Goal: Task Accomplishment & Management: Use online tool/utility

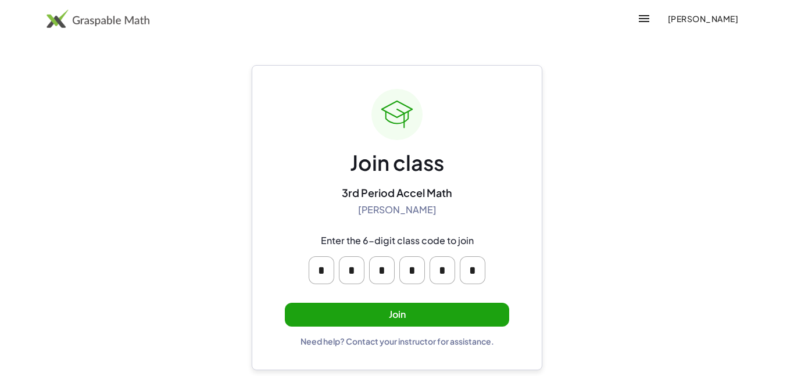
click at [346, 325] on button "Join" at bounding box center [397, 315] width 224 height 24
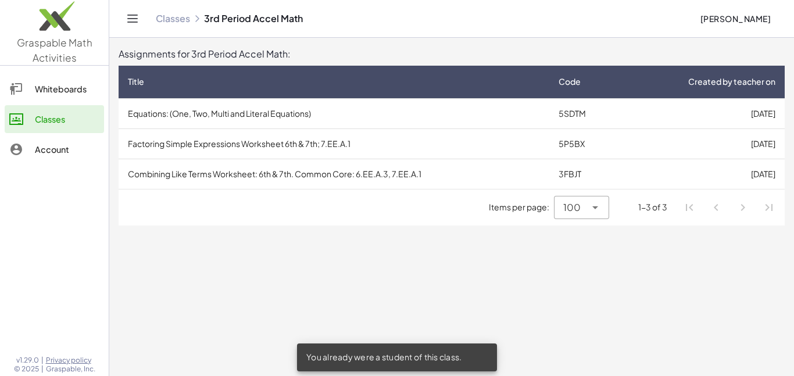
click at [339, 110] on td "Equations: (One, Two, Multi and Literal Equations)" at bounding box center [334, 113] width 431 height 30
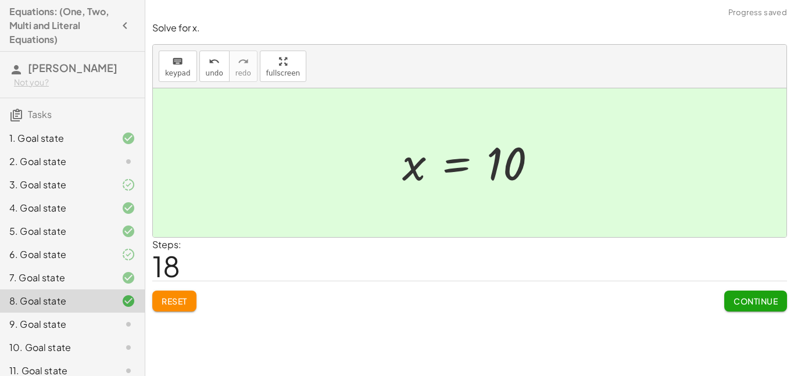
click at [765, 304] on span "Continue" at bounding box center [755, 301] width 44 height 10
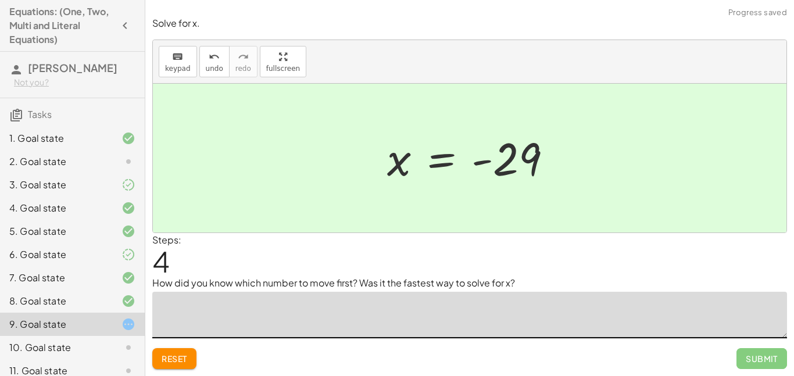
click at [331, 326] on textarea at bounding box center [469, 315] width 634 height 46
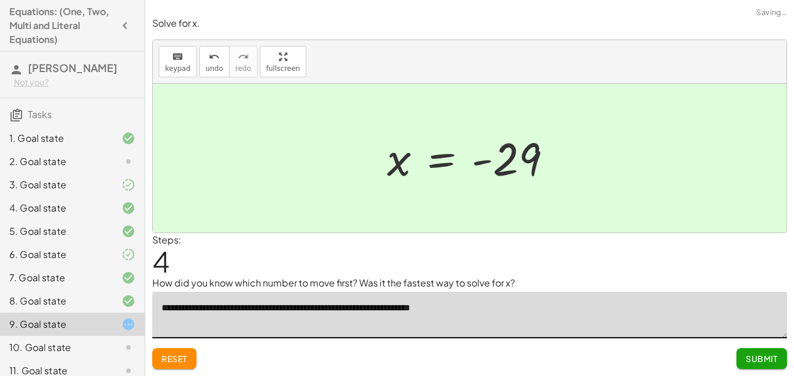
type textarea "**********"
click at [762, 363] on span "Submit" at bounding box center [761, 358] width 32 height 10
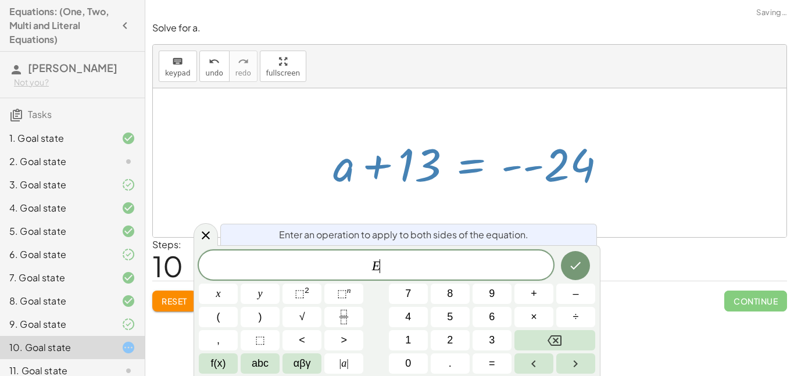
scroll to position [1, 0]
click at [744, 208] on div at bounding box center [469, 162] width 633 height 149
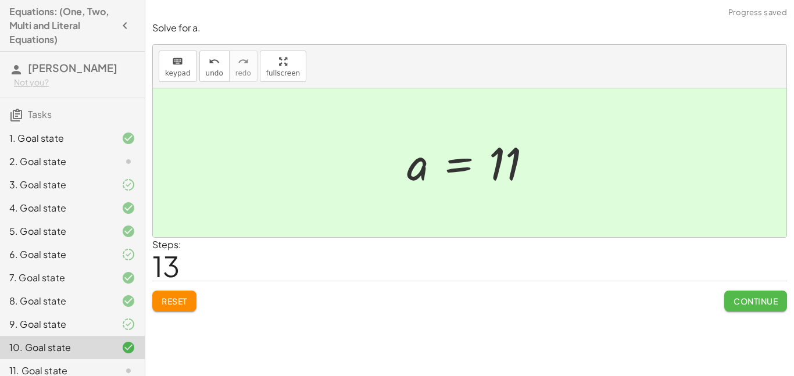
click at [755, 310] on button "Continue" at bounding box center [755, 300] width 63 height 21
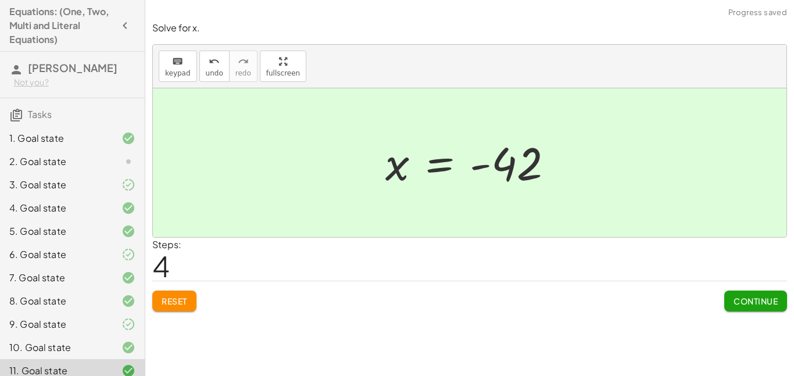
click at [0, 0] on div "Solve for x. keyboard keypad undo undo redo redo fullscreen · · 5 · 7 · x = - 3…" at bounding box center [0, 0] width 0 height 0
click at [747, 302] on span "Continue" at bounding box center [755, 301] width 44 height 10
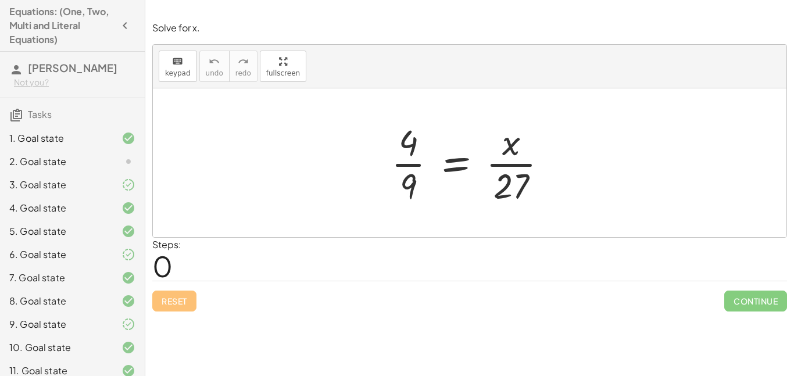
click at [64, 160] on div "2. Goal state" at bounding box center [56, 162] width 94 height 14
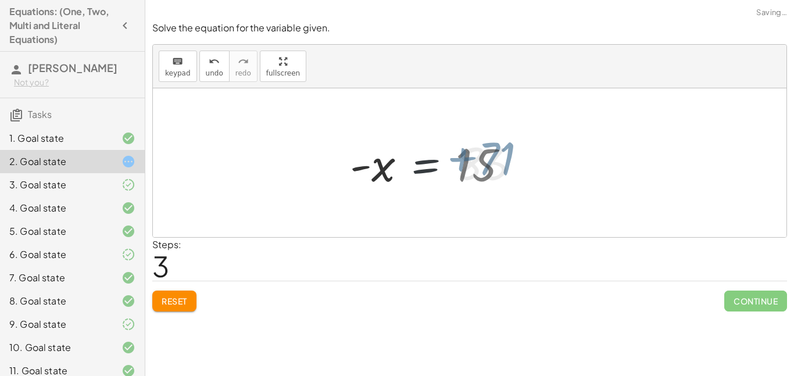
scroll to position [1, 0]
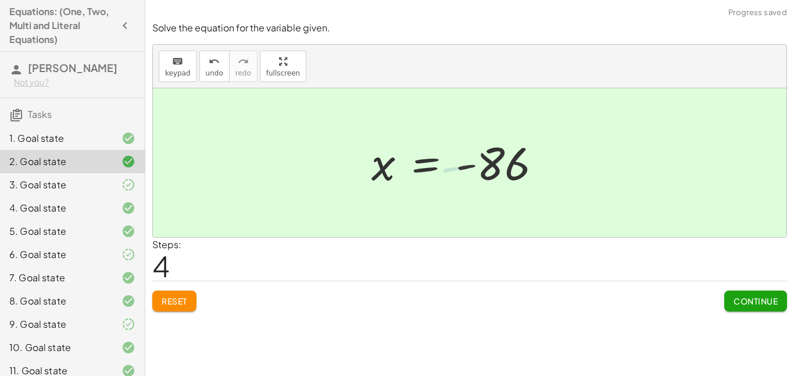
click at [740, 296] on span "Continue" at bounding box center [755, 301] width 44 height 10
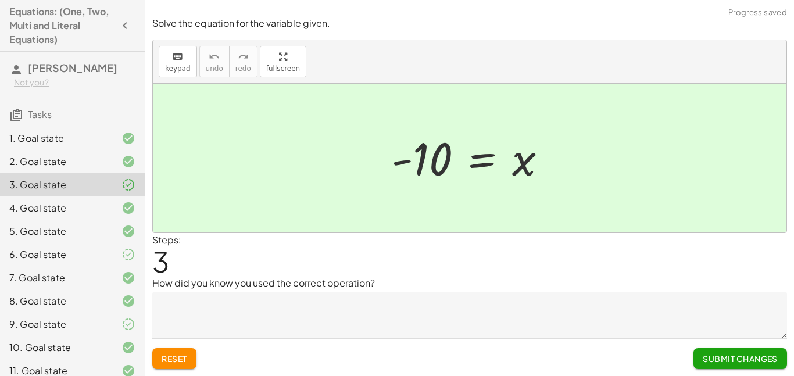
click at [274, 306] on textarea at bounding box center [469, 315] width 634 height 46
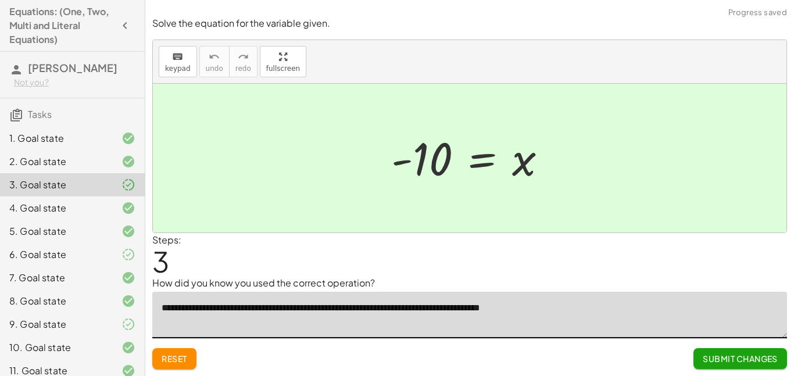
type textarea "**********"
click at [700, 358] on button "Submit Changes" at bounding box center [740, 358] width 94 height 21
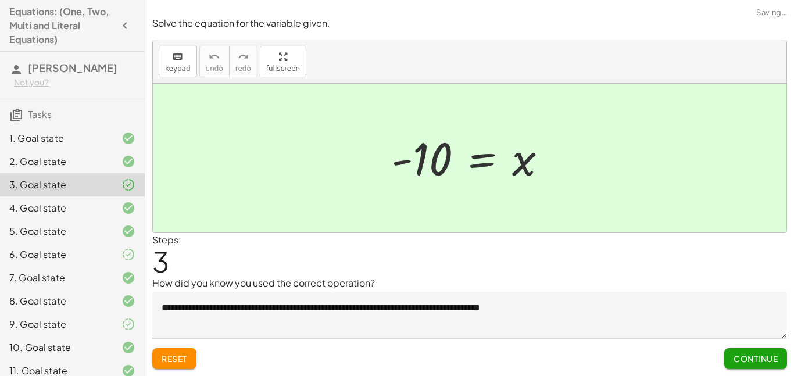
click at [736, 363] on span "Continue" at bounding box center [755, 358] width 44 height 10
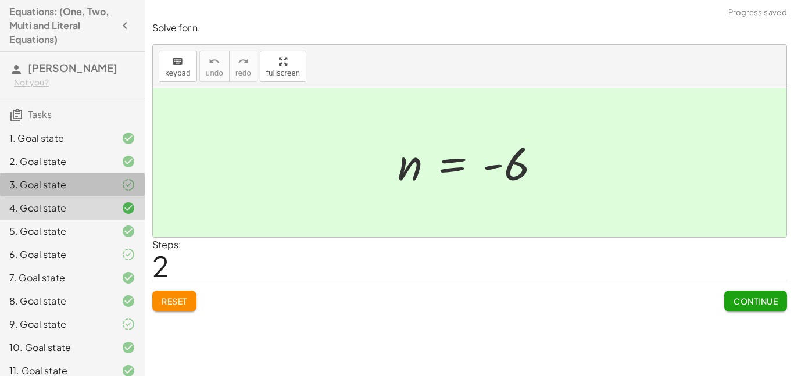
click at [91, 220] on div "3. Goal state" at bounding box center [72, 231] width 145 height 23
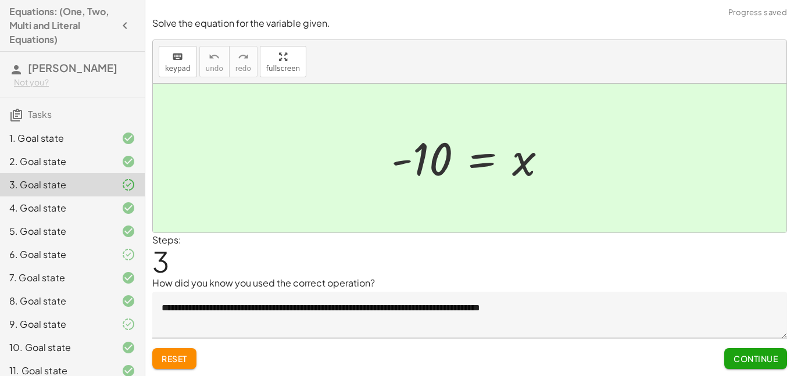
click at [404, 166] on div at bounding box center [473, 159] width 177 height 58
drag, startPoint x: 474, startPoint y: 172, endPoint x: 413, endPoint y: 169, distance: 60.5
click at [413, 169] on div at bounding box center [473, 159] width 177 height 58
click at [99, 256] on div "6. Goal state" at bounding box center [56, 255] width 94 height 14
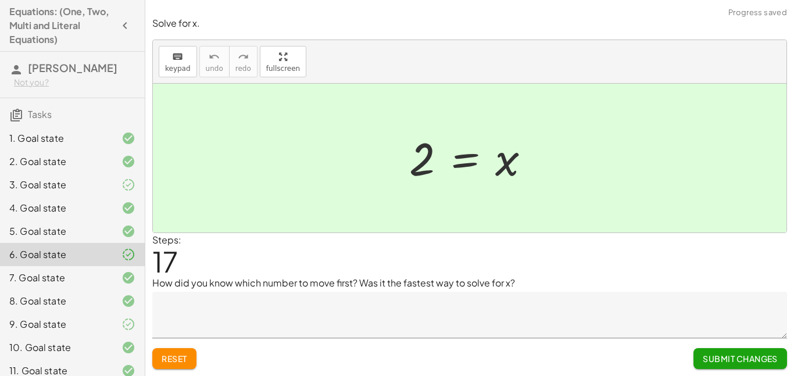
click at [71, 327] on div "9. Goal state" at bounding box center [56, 324] width 94 height 14
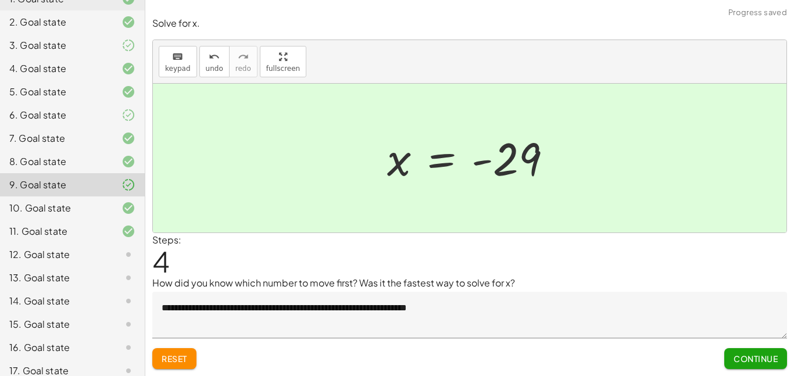
scroll to position [144, 0]
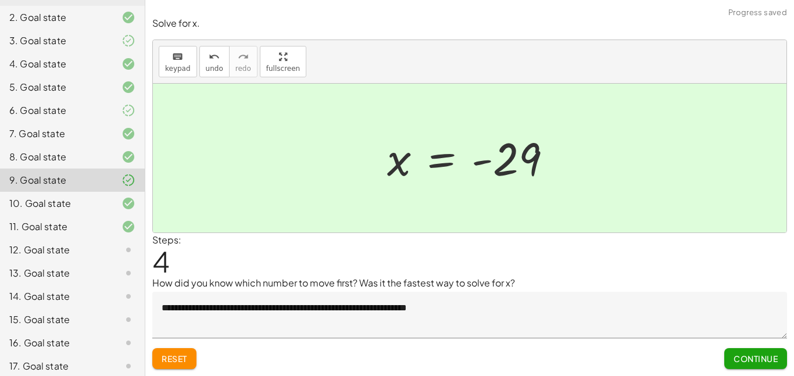
click at [83, 254] on div "12. Goal state" at bounding box center [56, 250] width 94 height 14
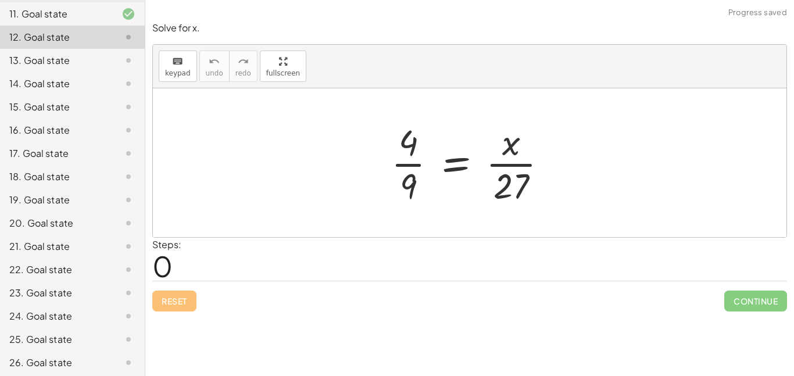
scroll to position [356, 0]
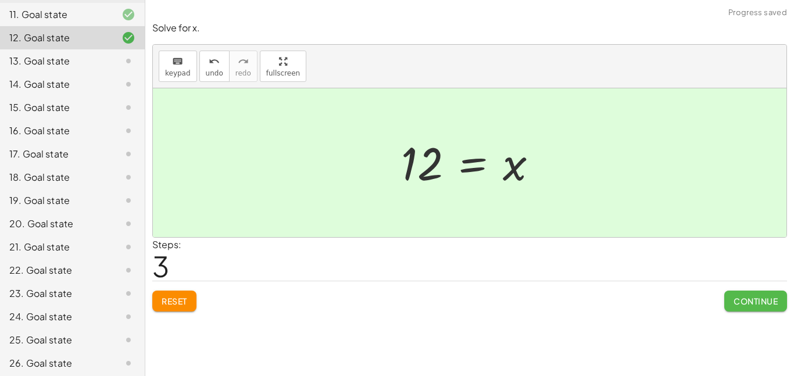
click at [745, 293] on button "Continue" at bounding box center [755, 300] width 63 height 21
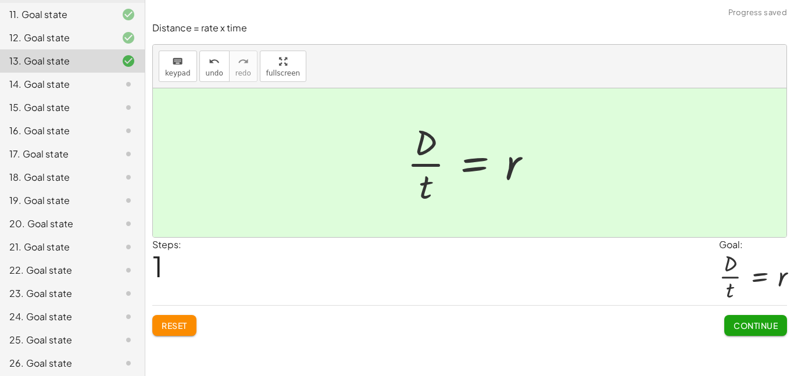
click at [764, 331] on span "Continue" at bounding box center [755, 325] width 44 height 10
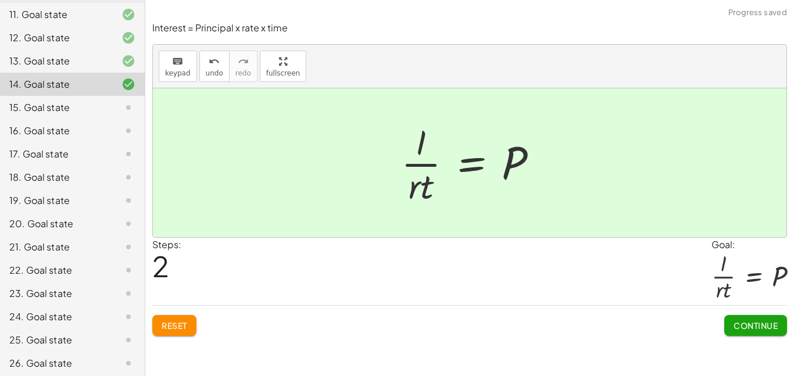
click at [755, 325] on span "Continue" at bounding box center [755, 325] width 44 height 10
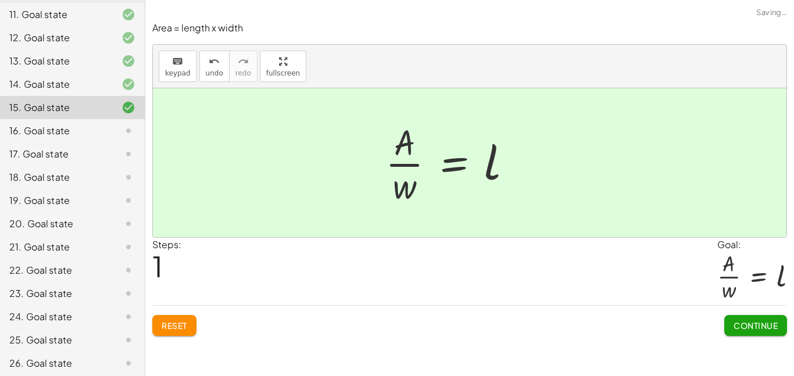
click at [744, 332] on button "Continue" at bounding box center [755, 325] width 63 height 21
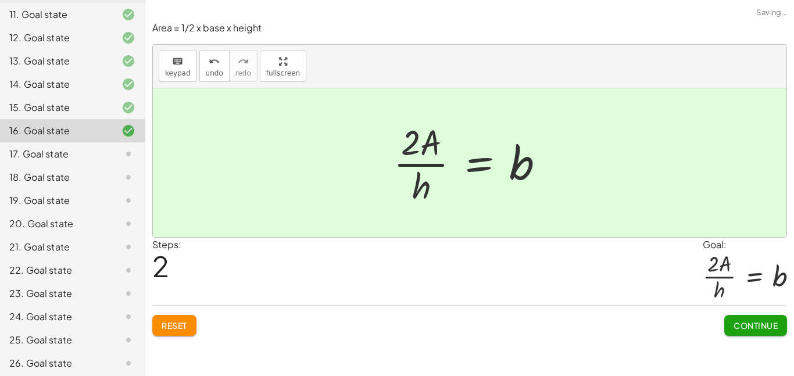
click at [773, 335] on button "Continue" at bounding box center [755, 325] width 63 height 21
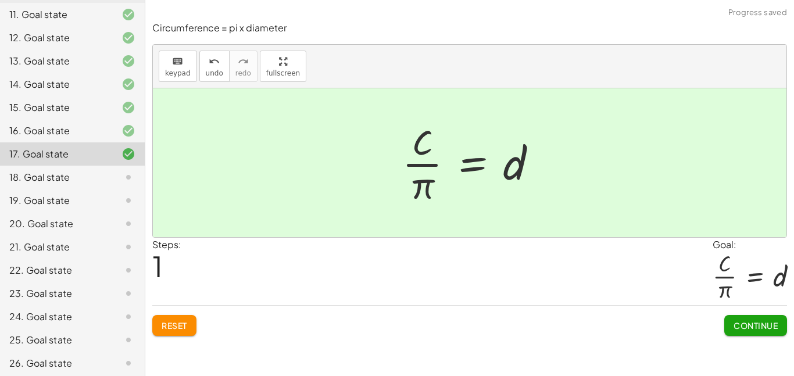
click at [749, 324] on span "Continue" at bounding box center [755, 325] width 44 height 10
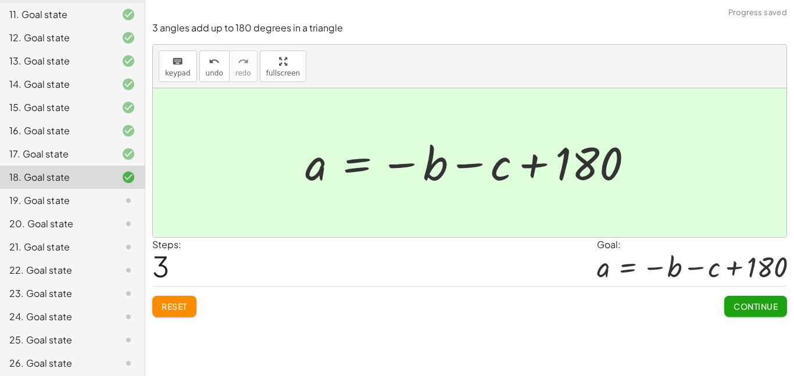
click at [751, 311] on span "Continue" at bounding box center [755, 306] width 44 height 10
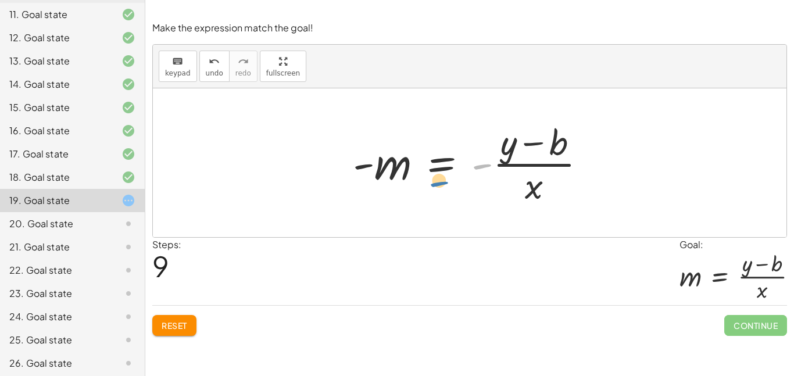
drag, startPoint x: 479, startPoint y: 168, endPoint x: 447, endPoint y: 179, distance: 34.4
click at [447, 179] on div at bounding box center [474, 162] width 254 height 89
drag, startPoint x: 357, startPoint y: 170, endPoint x: 478, endPoint y: 163, distance: 121.7
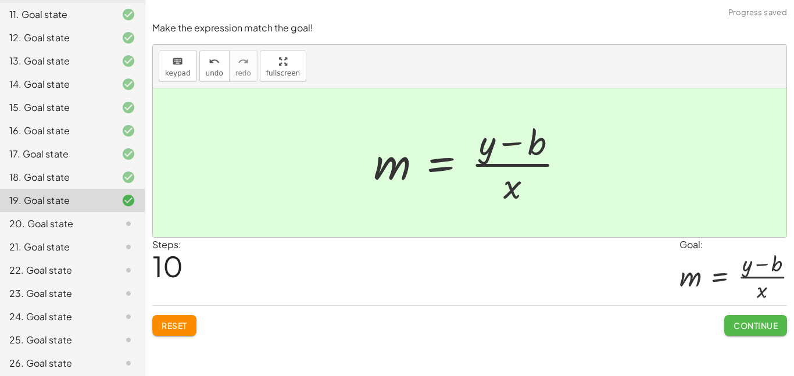
click at [747, 320] on span "Continue" at bounding box center [755, 325] width 44 height 10
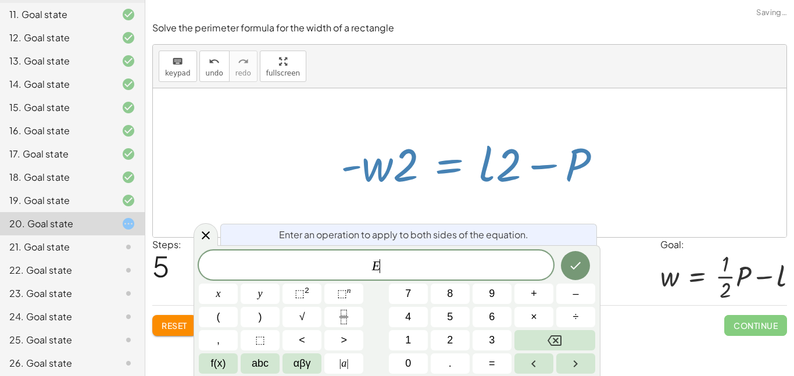
scroll to position [2, 0]
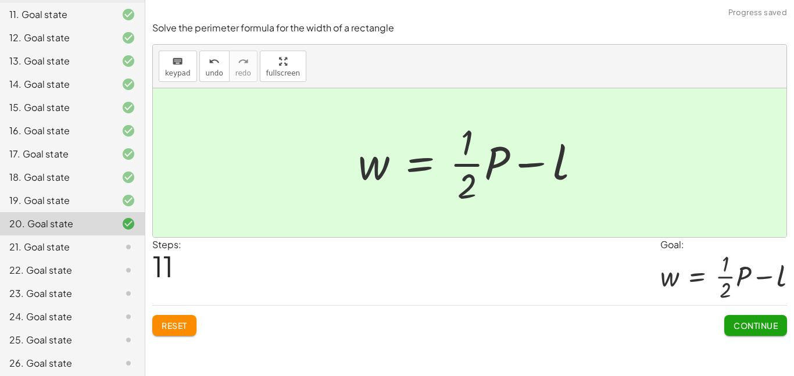
click at [757, 325] on span "Continue" at bounding box center [755, 325] width 44 height 10
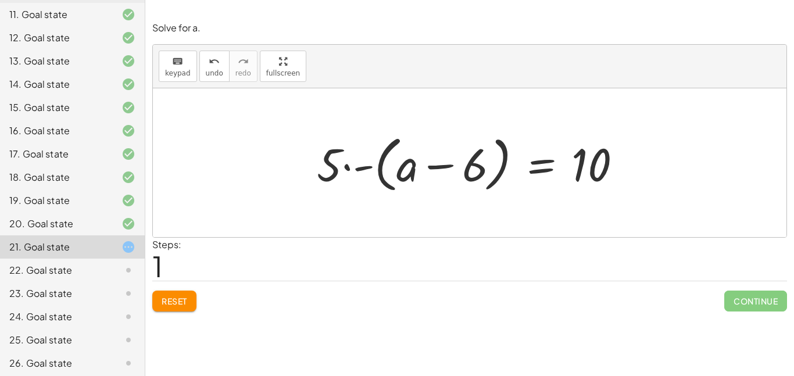
click at [186, 311] on button "Reset" at bounding box center [174, 300] width 44 height 21
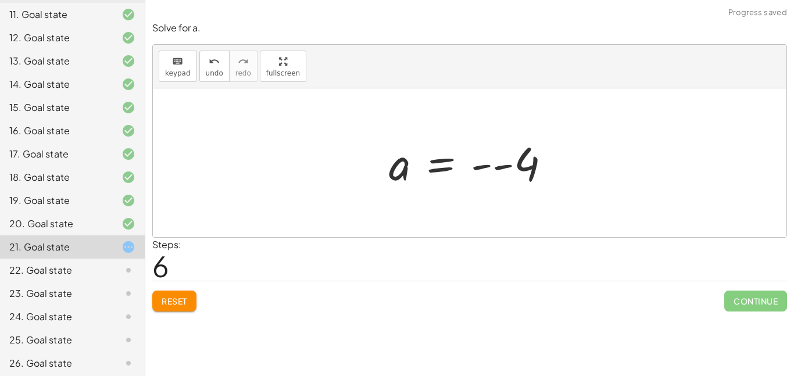
click at [755, 307] on span "Continue" at bounding box center [755, 300] width 63 height 21
click at [742, 296] on span "Continue" at bounding box center [755, 300] width 63 height 21
click at [756, 309] on span "Continue" at bounding box center [755, 300] width 63 height 21
drag, startPoint x: 476, startPoint y: 167, endPoint x: 494, endPoint y: 168, distance: 17.5
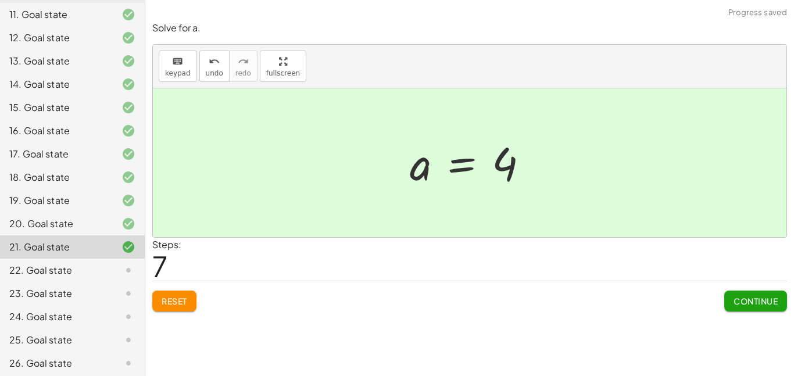
click at [740, 297] on span "Continue" at bounding box center [755, 301] width 44 height 10
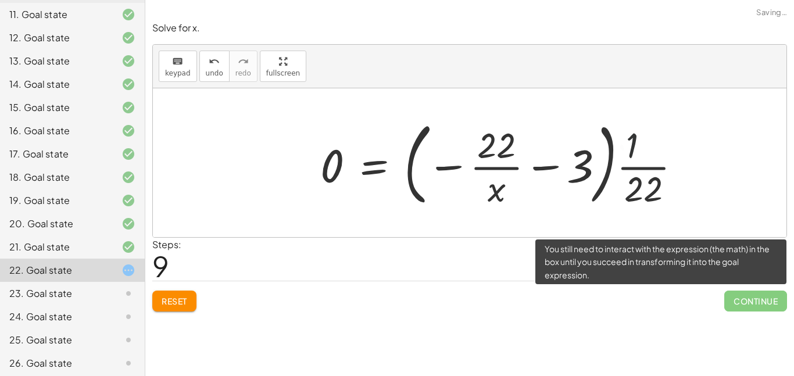
click at [0, 0] on div "Solve for x. keyboard keypad undo undo redo redo fullscreen 18 = - ( + · 3 · x …" at bounding box center [0, 0] width 0 height 0
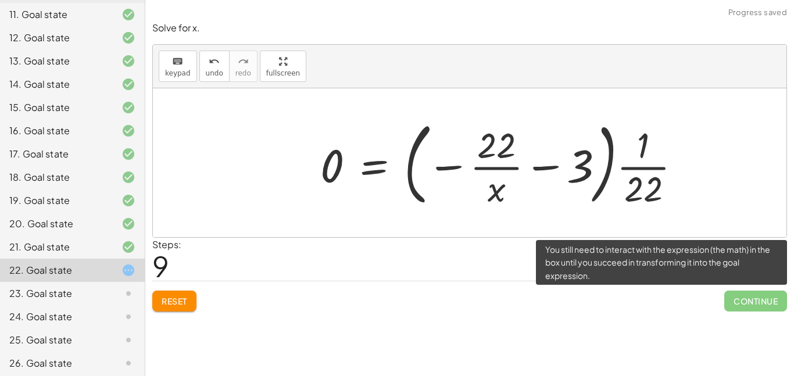
click at [196, 300] on button "Reset" at bounding box center [174, 300] width 44 height 21
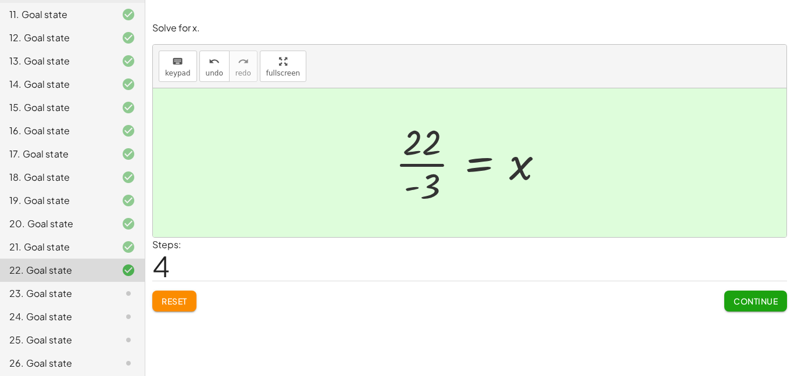
click at [761, 297] on span "Continue" at bounding box center [755, 301] width 44 height 10
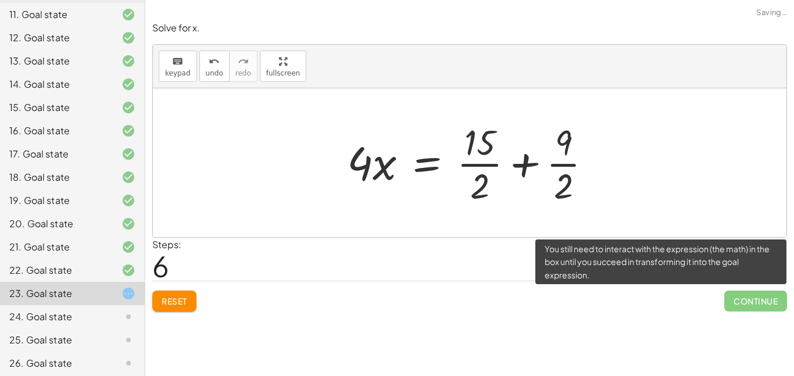
click at [182, 296] on span "Reset" at bounding box center [175, 301] width 26 height 10
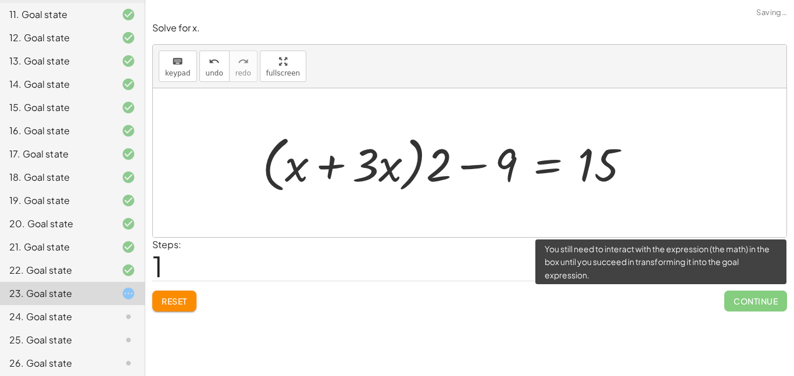
click at [182, 311] on button "Reset" at bounding box center [174, 300] width 44 height 21
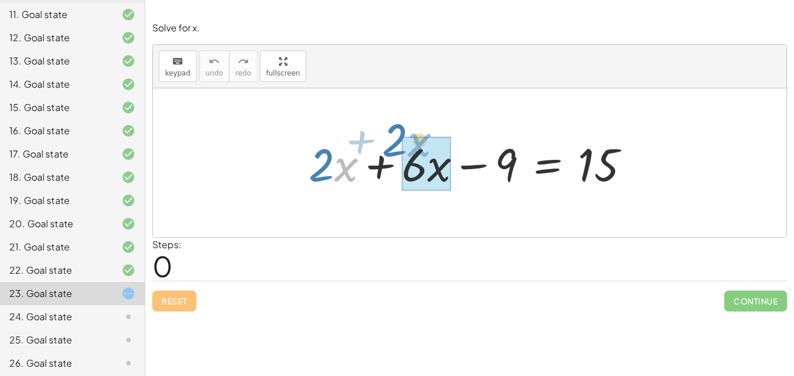
drag, startPoint x: 345, startPoint y: 167, endPoint x: 419, endPoint y: 142, distance: 78.1
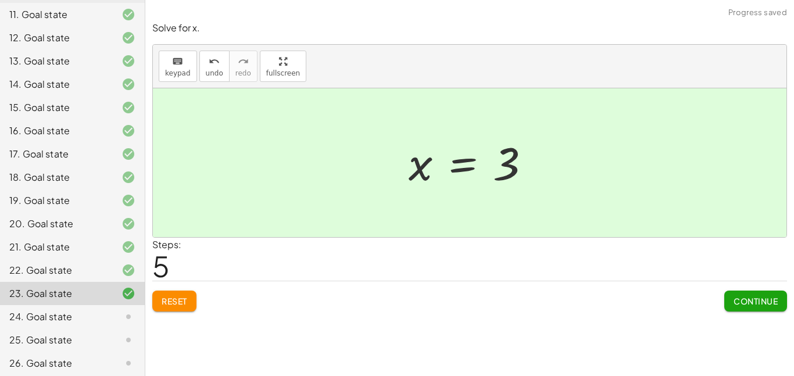
click at [751, 309] on button "Continue" at bounding box center [755, 300] width 63 height 21
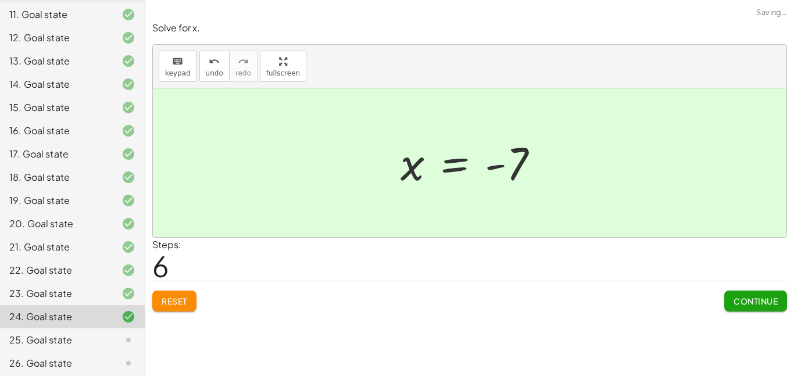
click at [759, 304] on span "Continue" at bounding box center [755, 301] width 44 height 10
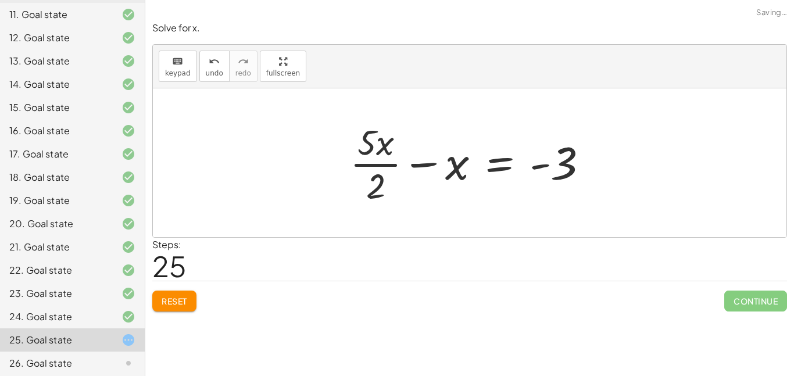
click at [181, 307] on button "Reset" at bounding box center [174, 300] width 44 height 21
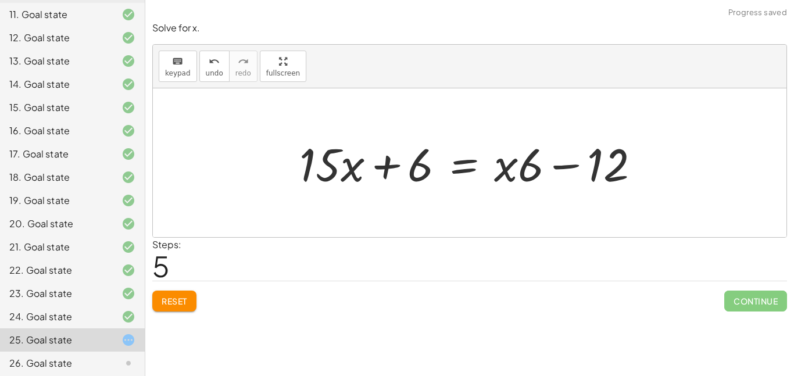
click at [165, 290] on button "Reset" at bounding box center [174, 300] width 44 height 21
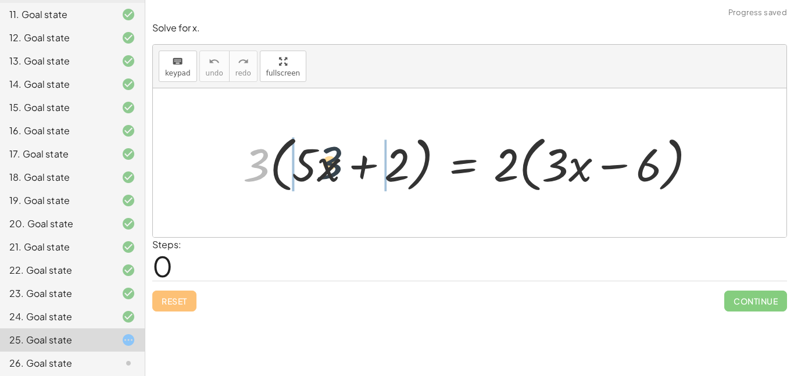
drag, startPoint x: 255, startPoint y: 163, endPoint x: 346, endPoint y: 157, distance: 90.8
click at [346, 157] on div at bounding box center [474, 163] width 474 height 67
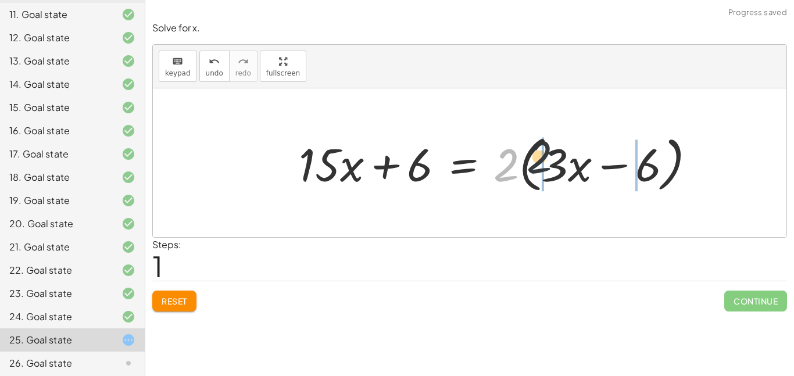
drag, startPoint x: 506, startPoint y: 173, endPoint x: 558, endPoint y: 164, distance: 52.5
click at [558, 164] on div at bounding box center [502, 163] width 418 height 67
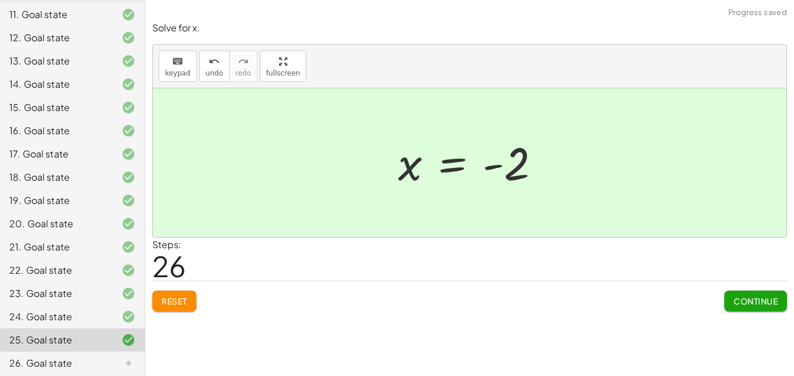
click at [769, 306] on span "Continue" at bounding box center [755, 301] width 44 height 10
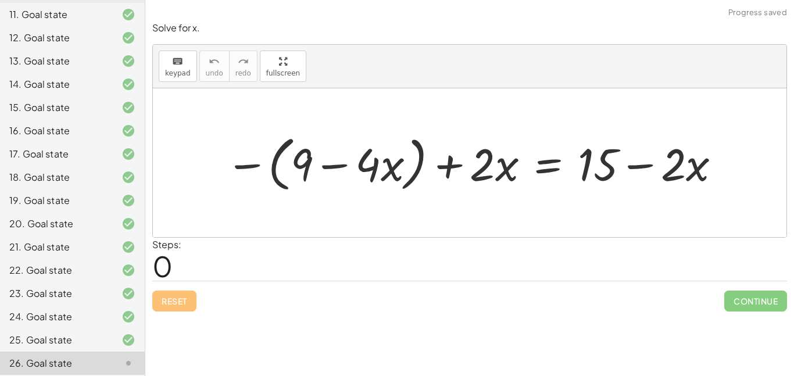
click at [93, 340] on div "25. Goal state" at bounding box center [56, 340] width 94 height 14
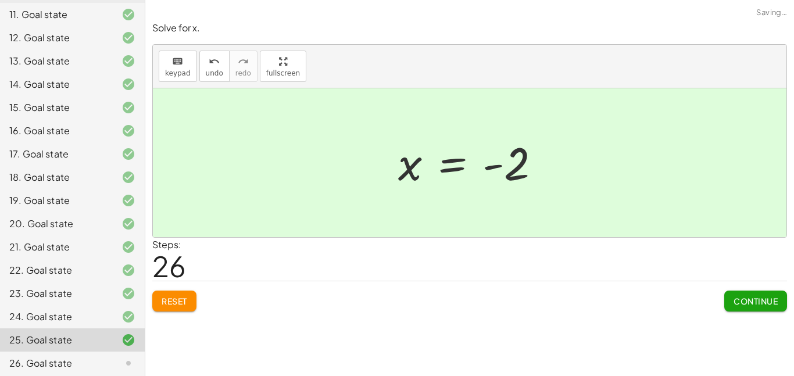
click at [166, 301] on span "Reset" at bounding box center [175, 301] width 26 height 10
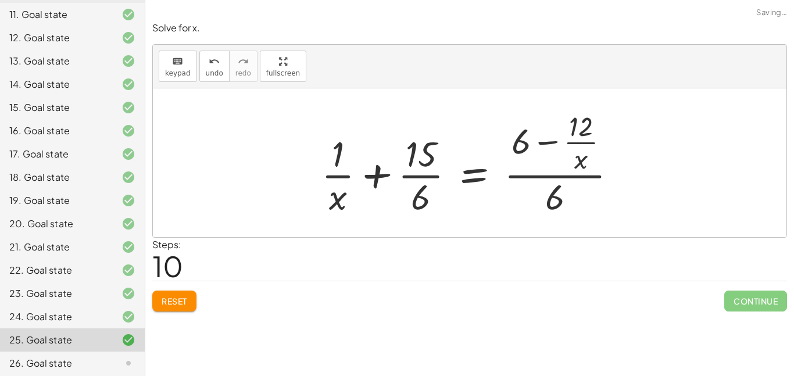
click at [188, 310] on button "Reset" at bounding box center [174, 300] width 44 height 21
click at [181, 309] on div "Reset Continue" at bounding box center [469, 296] width 634 height 31
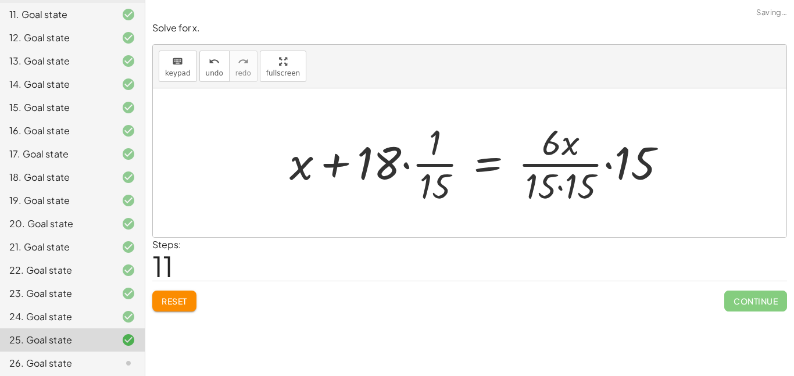
click at [189, 304] on button "Reset" at bounding box center [174, 300] width 44 height 21
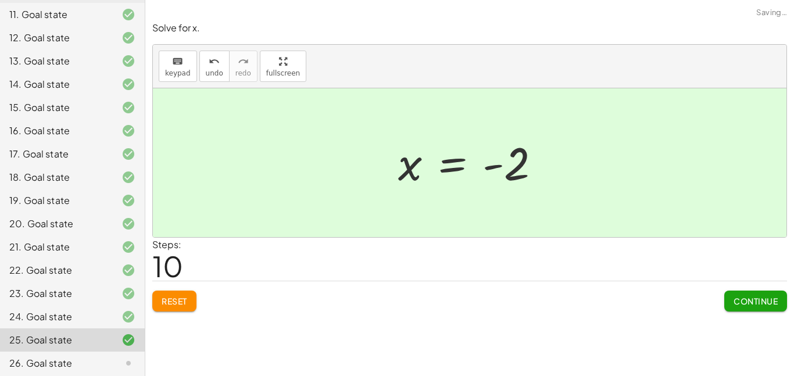
click at [761, 311] on button "Continue" at bounding box center [755, 300] width 63 height 21
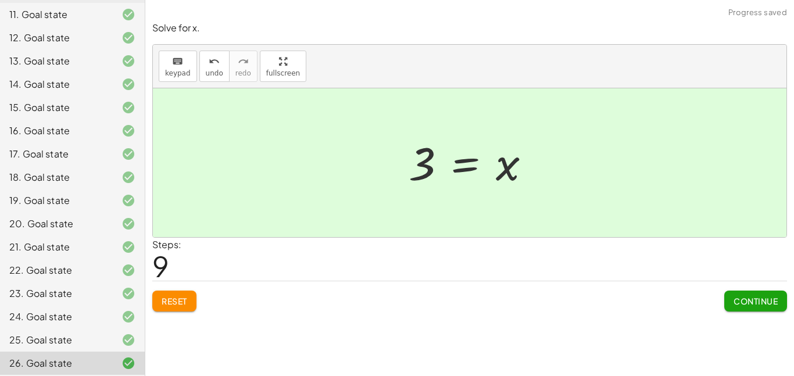
click at [741, 307] on button "Continue" at bounding box center [755, 300] width 63 height 21
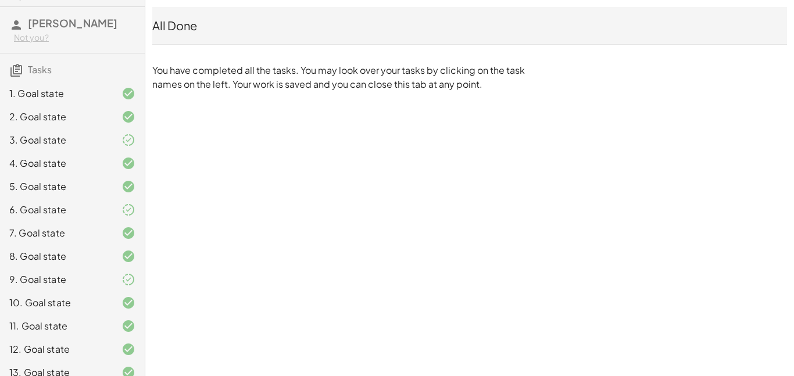
scroll to position [0, 0]
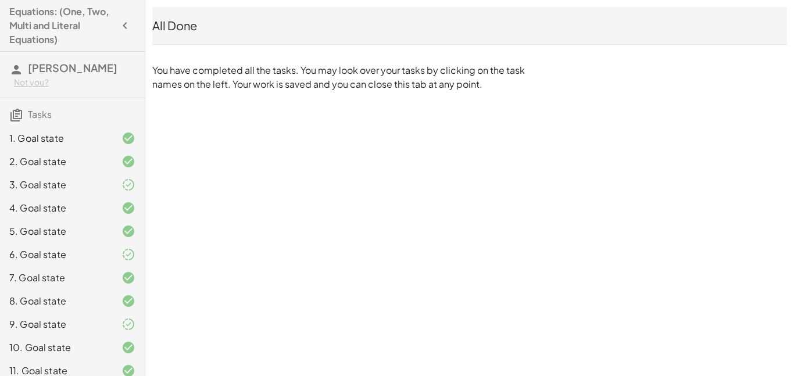
click at [162, 20] on div "All Done" at bounding box center [469, 25] width 634 height 16
click at [124, 29] on icon "button" at bounding box center [125, 26] width 14 height 14
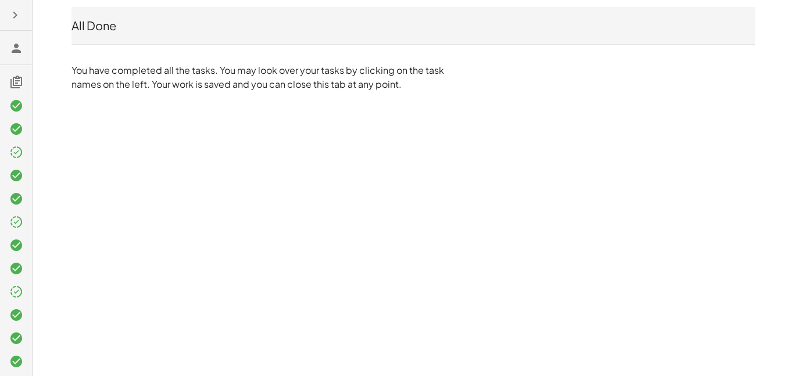
click at [5, 17] on button "button" at bounding box center [15, 15] width 21 height 21
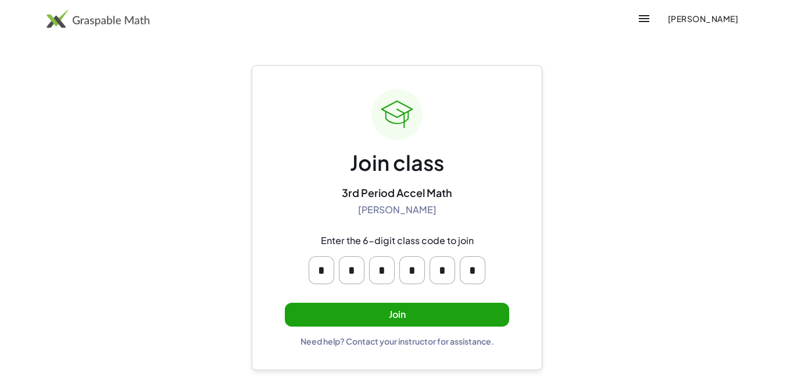
click at [429, 304] on button "Join" at bounding box center [397, 315] width 224 height 24
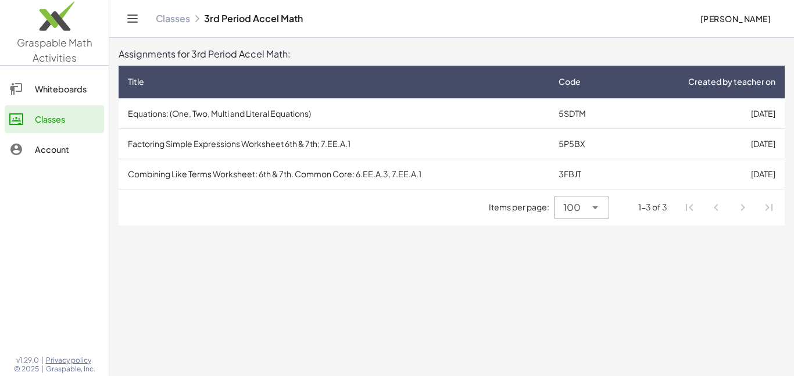
click at [444, 120] on td "Equations: (One, Two, Multi and Literal Equations)" at bounding box center [334, 113] width 431 height 30
click at [327, 145] on td "Factoring Simple Expressions Worksheet 6th & 7th; 7.EE.A.1" at bounding box center [334, 143] width 431 height 30
click at [429, 162] on td "Combining Like Terms Worksheet: 6th & 7th. Common Core: 6.EE.A.3, 7.EE.A.1" at bounding box center [334, 174] width 431 height 30
